Goal: Connect with others: Establish contact or relationships with other users

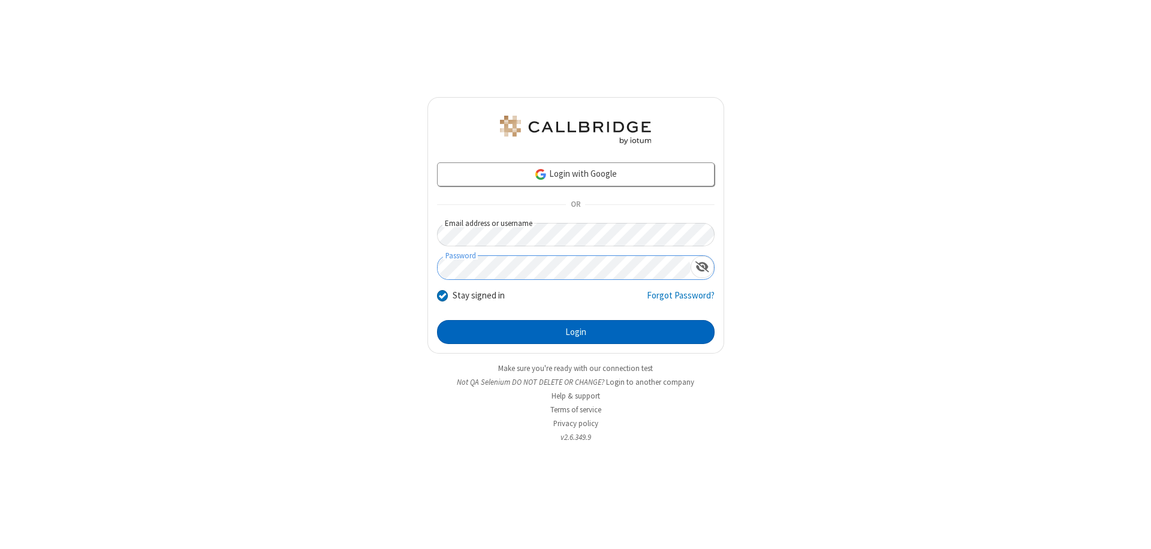
click at [576, 332] on button "Login" at bounding box center [576, 332] width 278 height 24
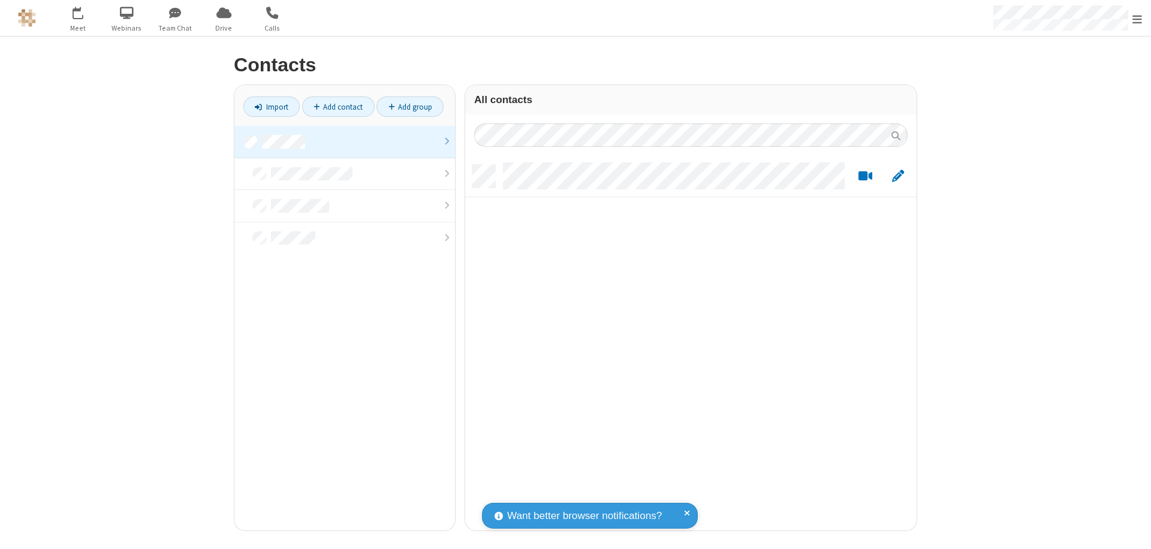
click at [345, 142] on link at bounding box center [344, 142] width 221 height 32
click at [338, 107] on link "Add contact" at bounding box center [338, 107] width 73 height 20
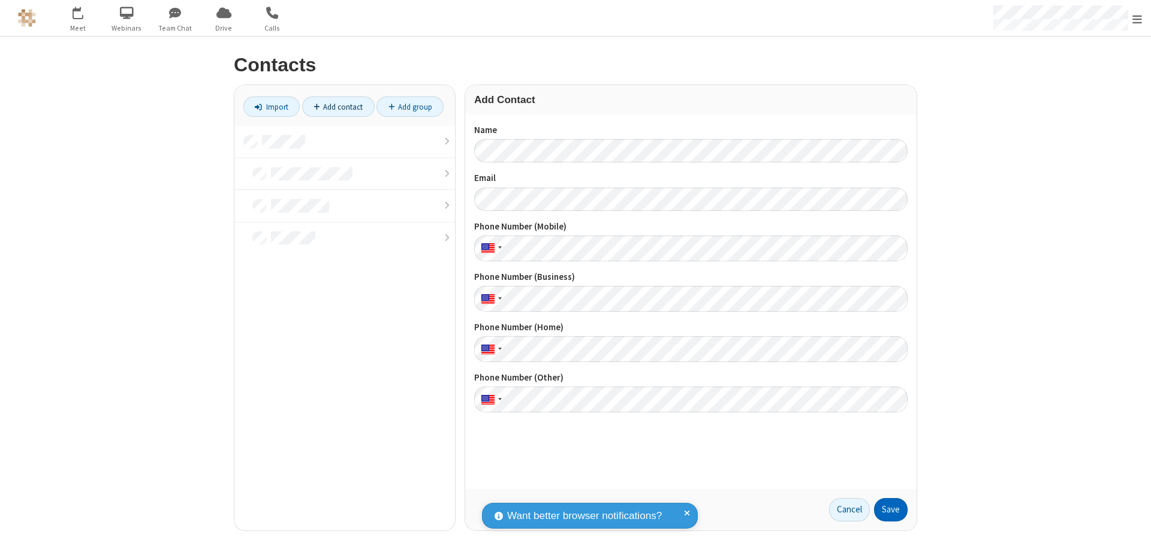
click at [891, 510] on button "Save" at bounding box center [891, 510] width 34 height 24
